Goal: Check status: Check status

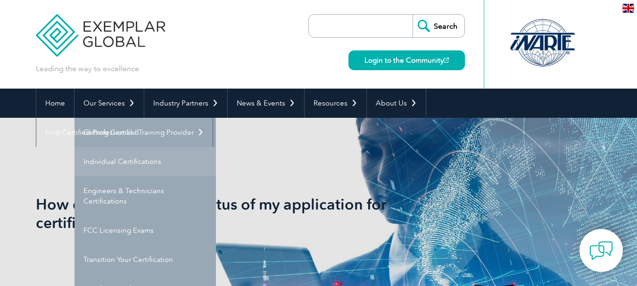
click at [130, 159] on link "Individual Certifications" at bounding box center [144, 161] width 141 height 29
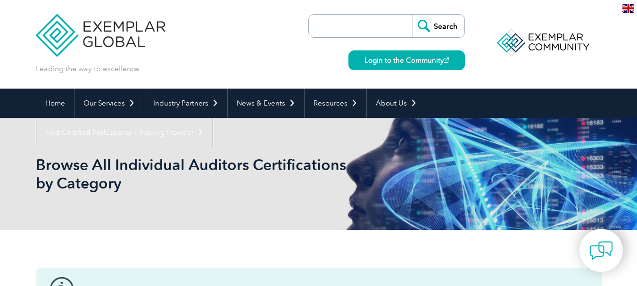
click at [630, 12] on img at bounding box center [628, 8] width 12 height 9
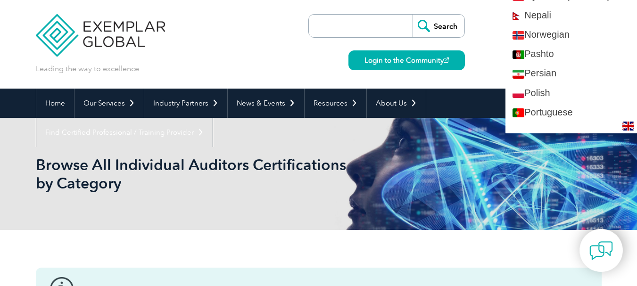
scroll to position [1320, 0]
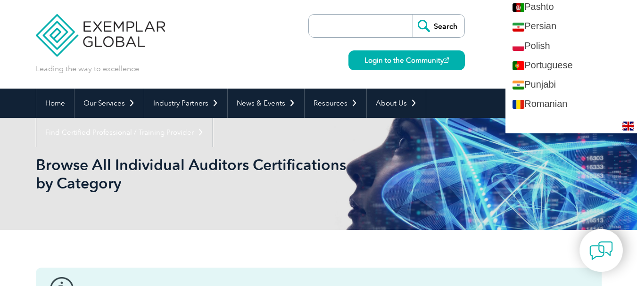
click at [309, 50] on div "Search Login to the Community" at bounding box center [386, 44] width 156 height 89
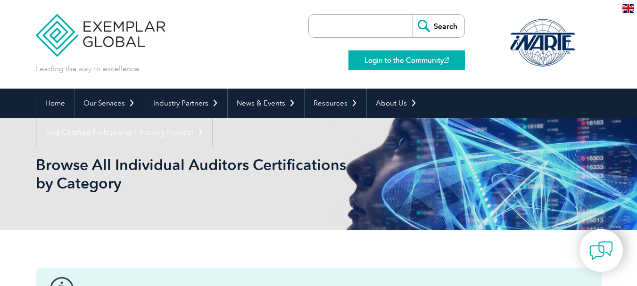
click at [437, 66] on link "Login to the Community" at bounding box center [406, 60] width 116 height 20
